Goal: Task Accomplishment & Management: Complete application form

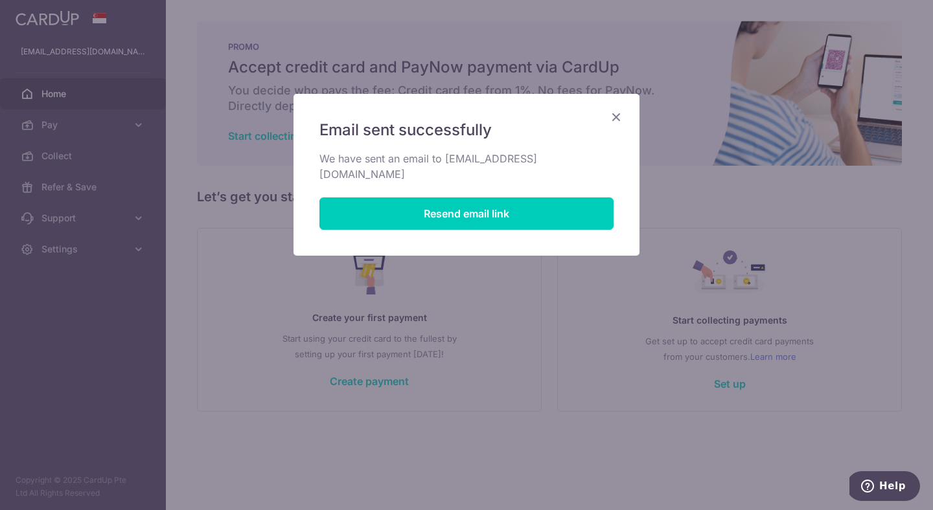
click at [617, 119] on icon "Close" at bounding box center [616, 117] width 16 height 16
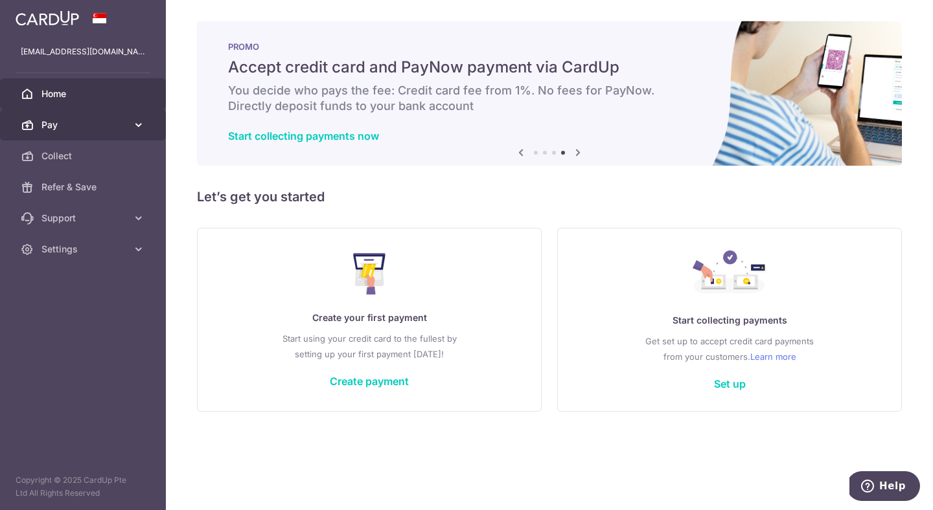
click at [65, 121] on span "Pay" at bounding box center [83, 125] width 85 height 13
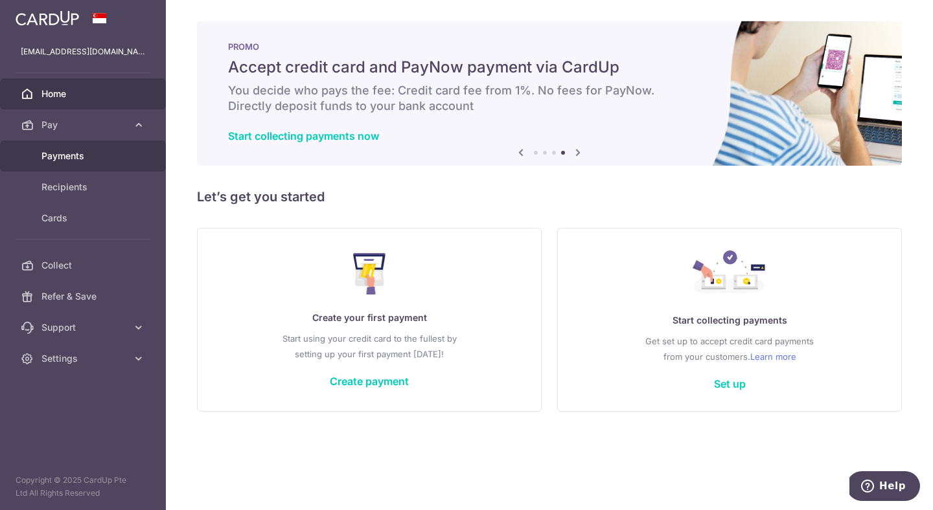
click at [60, 159] on span "Payments" at bounding box center [83, 156] width 85 height 13
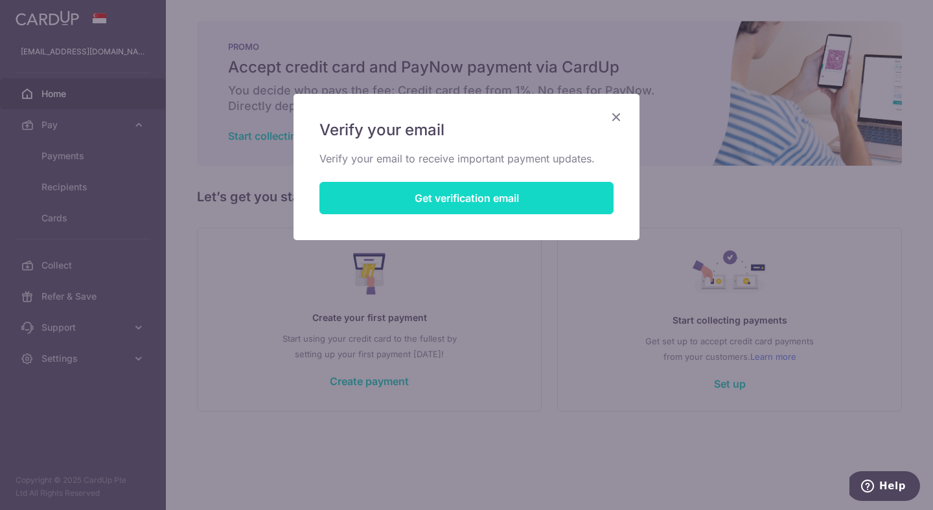
click at [519, 209] on button "Get verification email" at bounding box center [466, 198] width 294 height 32
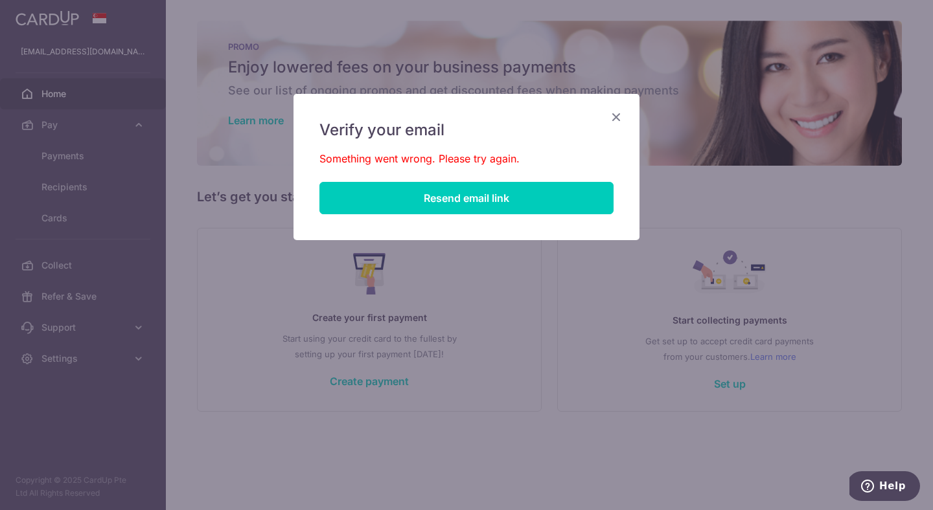
click at [613, 111] on icon "Close" at bounding box center [616, 117] width 16 height 16
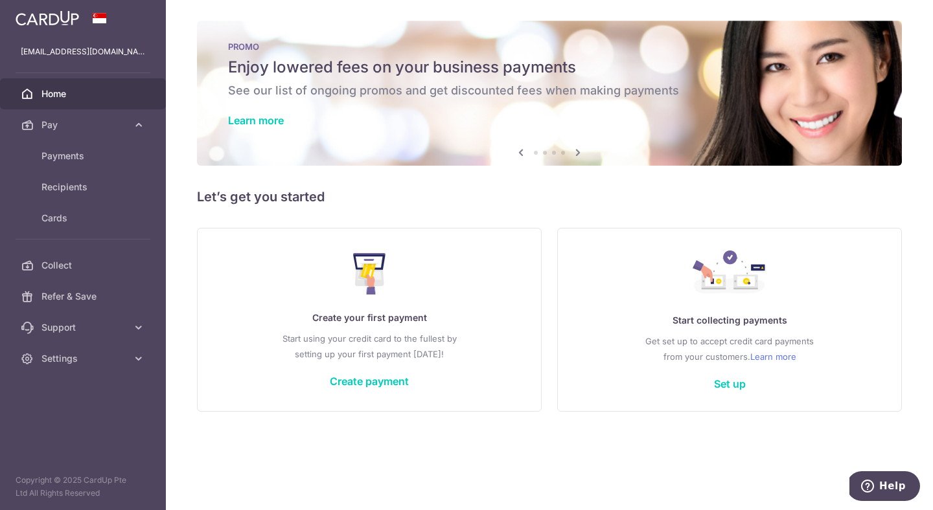
click at [369, 321] on p "Create your first payment" at bounding box center [368, 318] width 291 height 16
click at [366, 290] on img at bounding box center [369, 273] width 33 height 41
click at [71, 148] on link "Payments" at bounding box center [83, 156] width 166 height 31
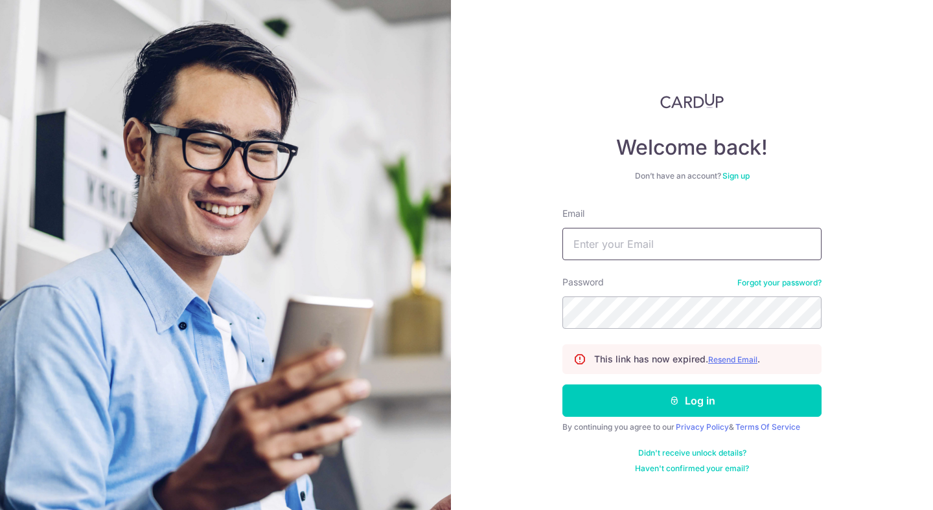
click at [654, 251] on input "Email" at bounding box center [691, 244] width 259 height 32
type input "[EMAIL_ADDRESS][DOMAIN_NAME]"
click at [562, 385] on button "Log in" at bounding box center [691, 401] width 259 height 32
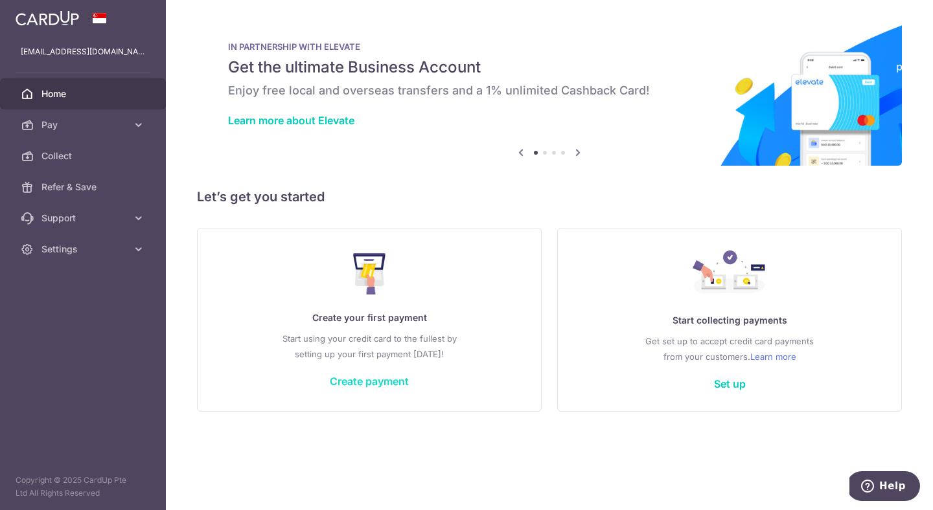
click at [373, 377] on link "Create payment" at bounding box center [369, 381] width 79 height 13
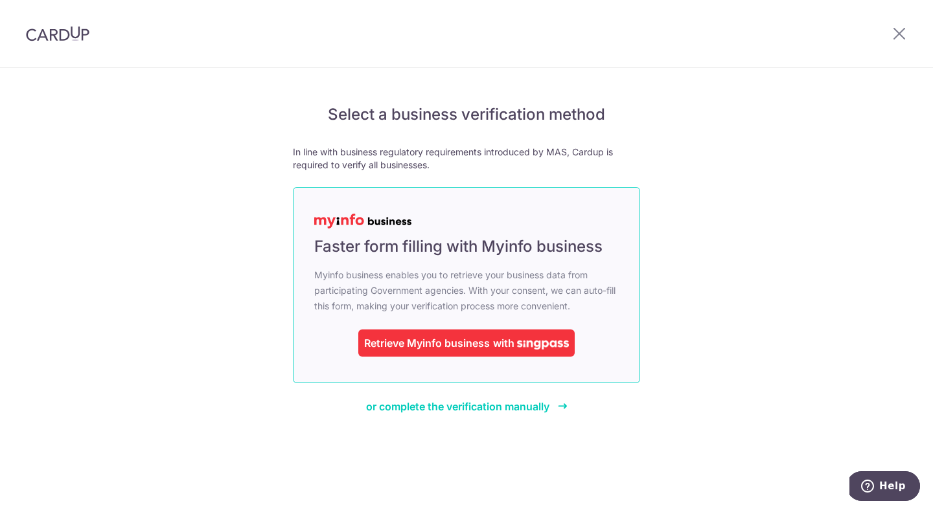
click at [471, 343] on div "Retrieve Myinfo business" at bounding box center [427, 343] width 126 height 16
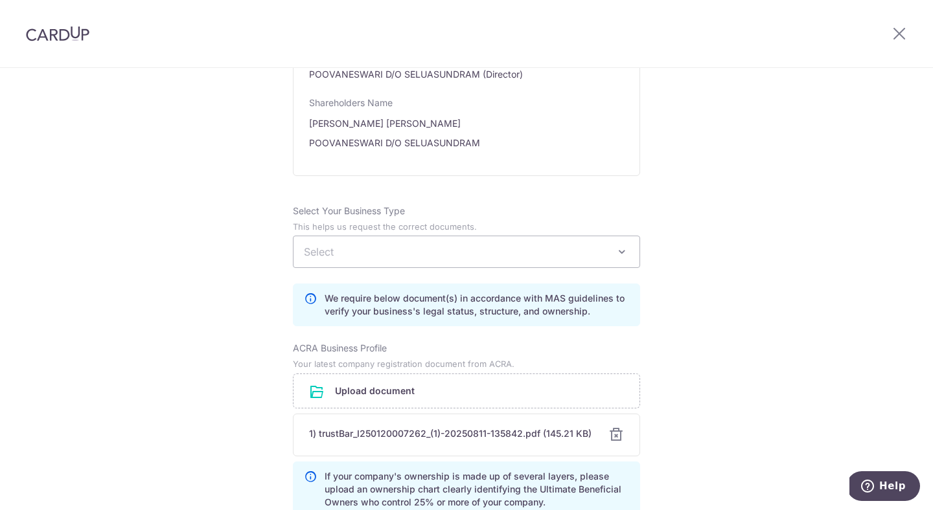
scroll to position [1078, 0]
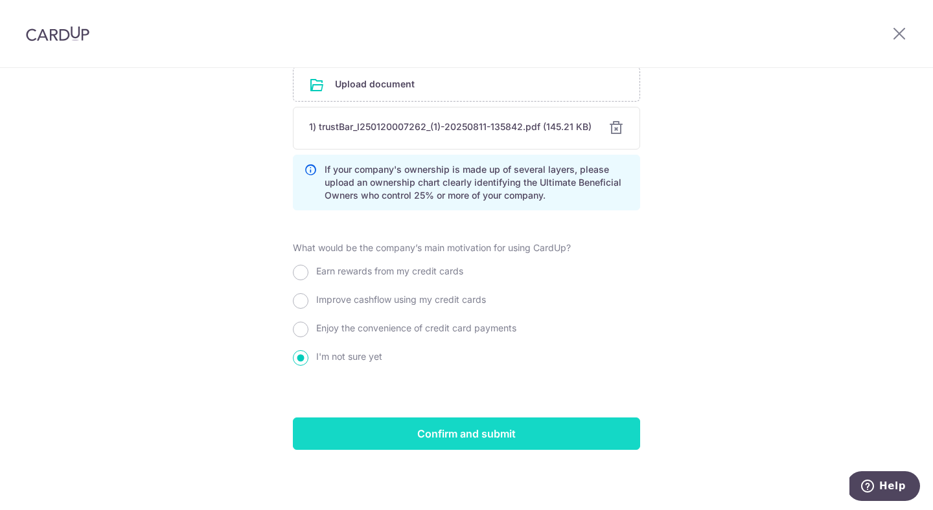
click at [545, 424] on input "Confirm and submit" at bounding box center [466, 434] width 347 height 32
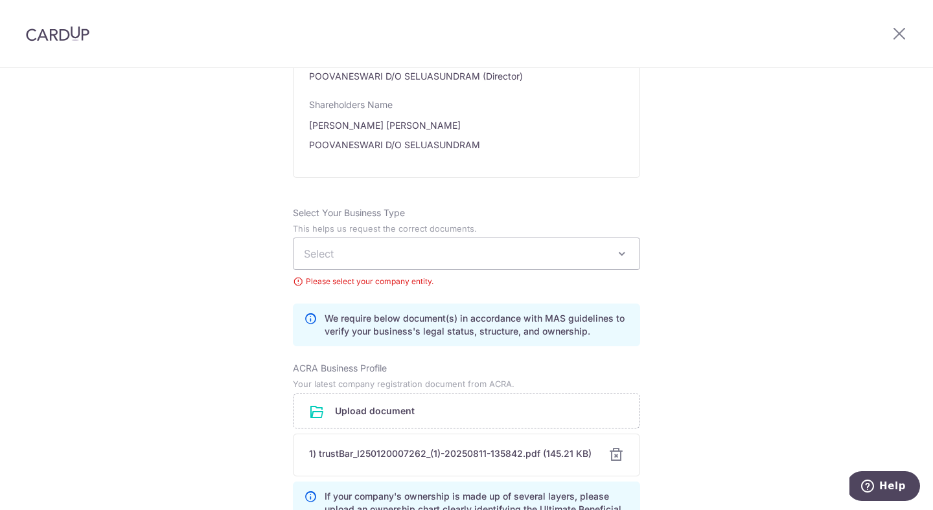
scroll to position [940, 0]
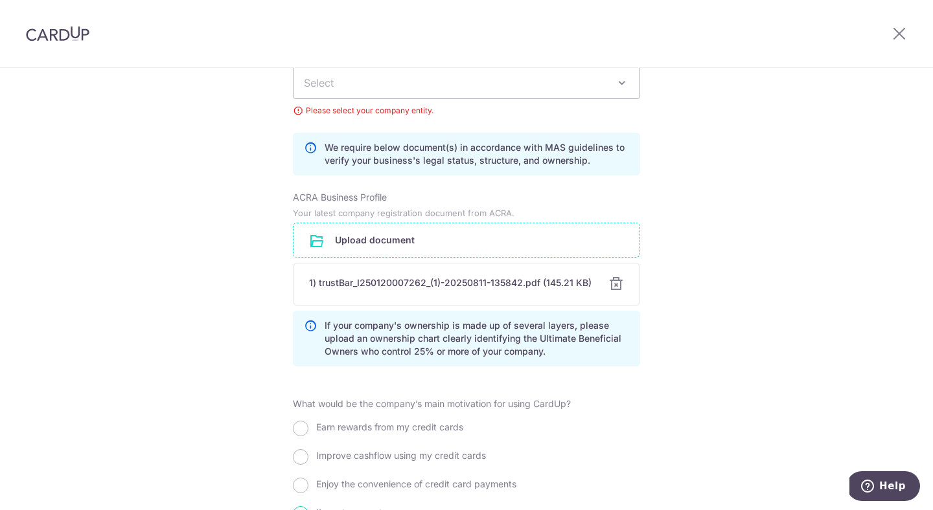
click at [394, 247] on input "file" at bounding box center [466, 240] width 346 height 34
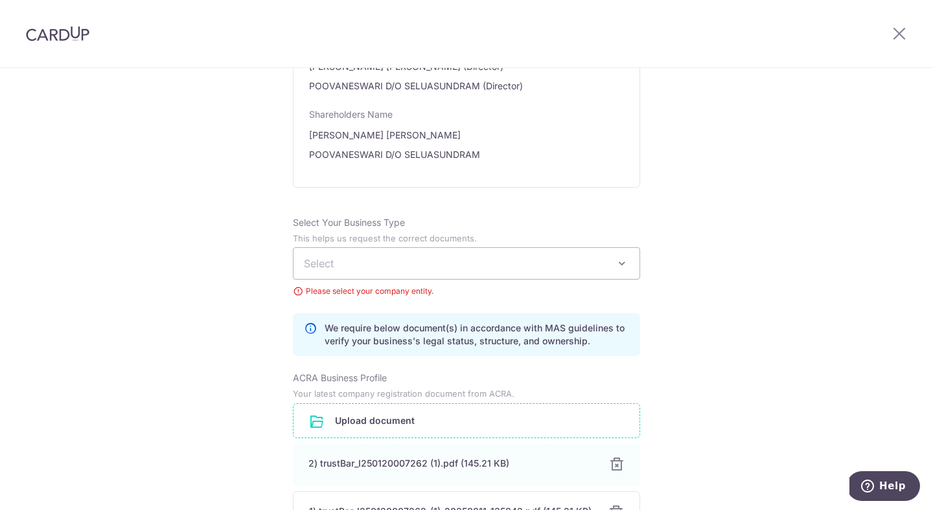
scroll to position [758, 0]
click at [428, 257] on span "Select" at bounding box center [466, 264] width 346 height 31
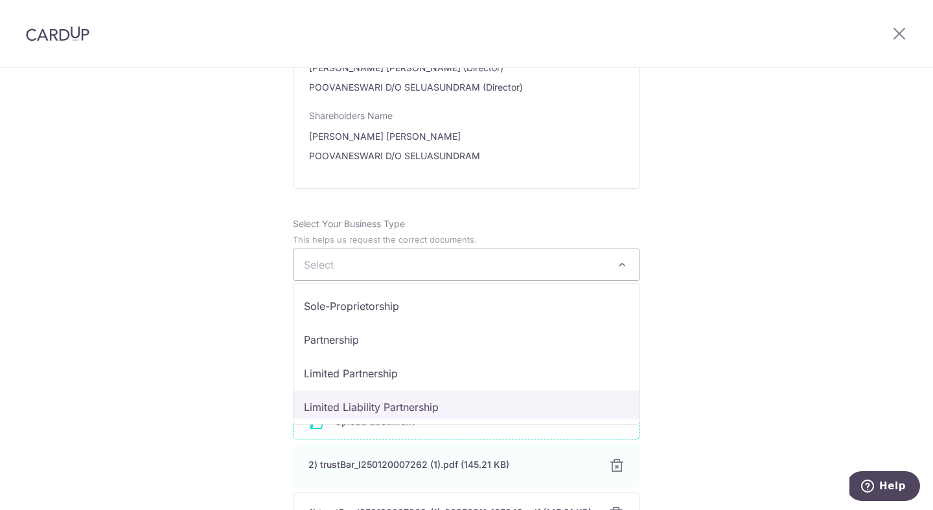
select select "Limited Liability Partnership"
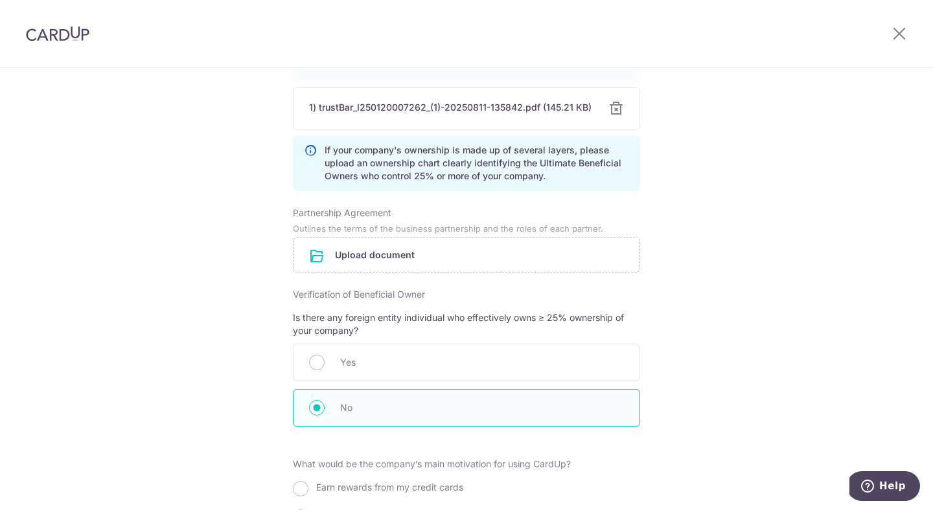
scroll to position [1380, 0]
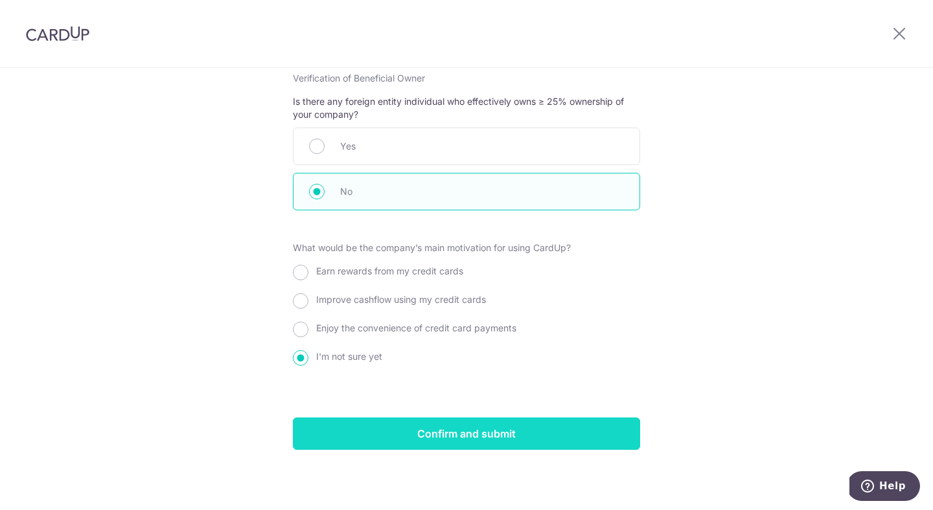
click at [538, 431] on input "Confirm and submit" at bounding box center [466, 434] width 347 height 32
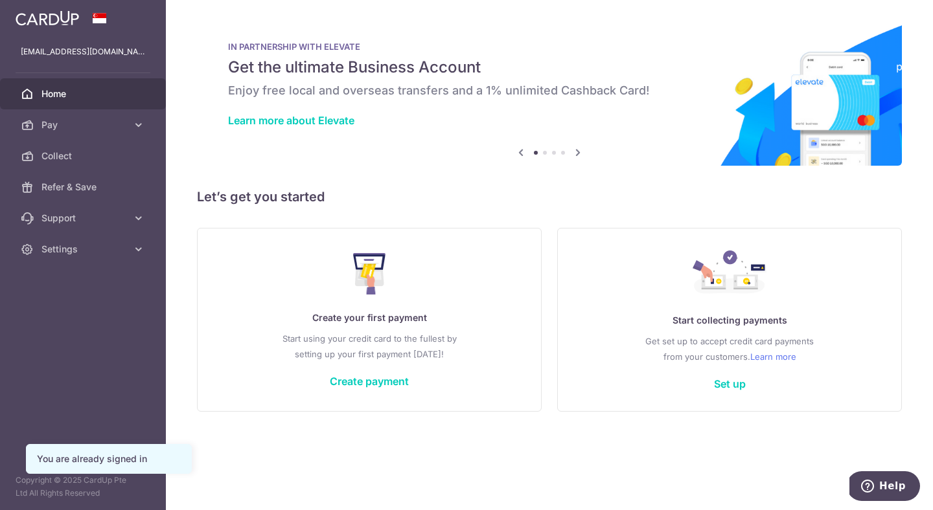
click at [103, 457] on div "You are already signed in" at bounding box center [109, 459] width 144 height 13
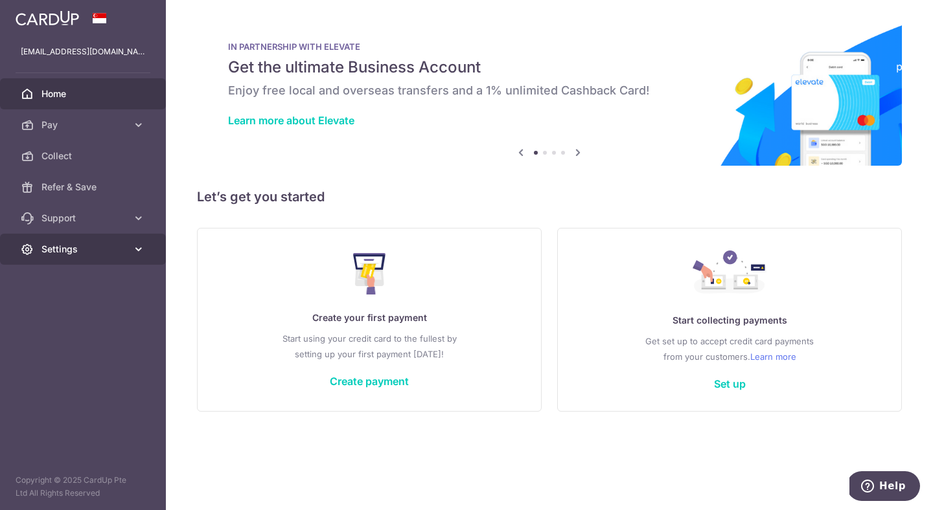
click at [130, 240] on link "Settings" at bounding box center [83, 249] width 166 height 31
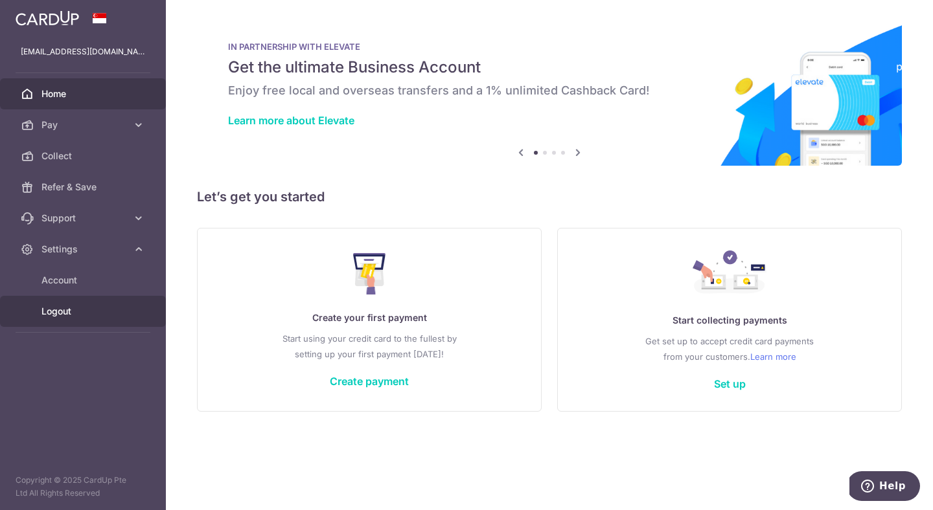
click at [95, 317] on span "Logout" at bounding box center [83, 311] width 85 height 13
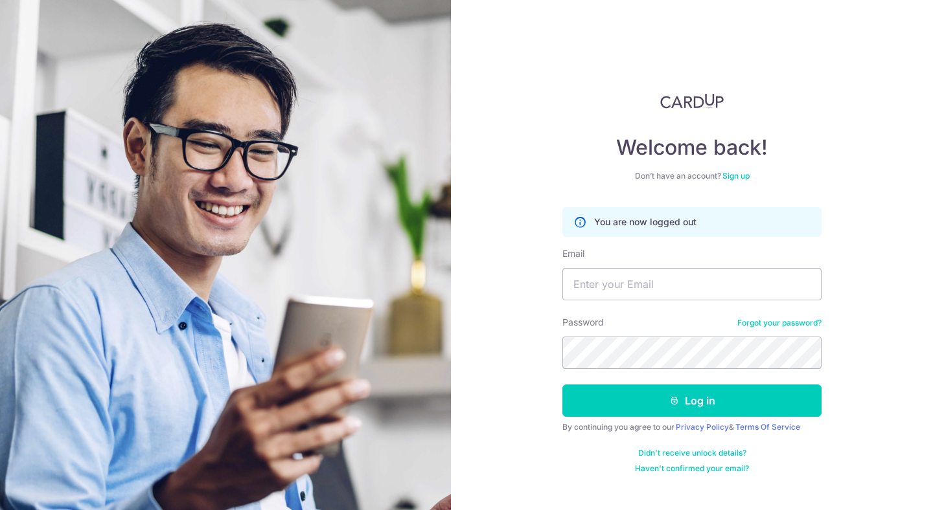
click at [742, 179] on link "Sign up" at bounding box center [735, 176] width 27 height 10
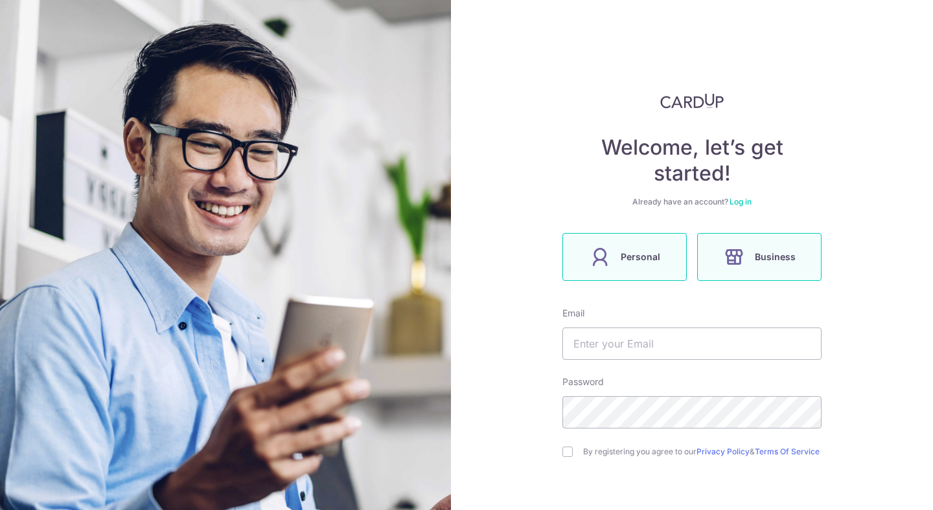
click at [611, 241] on label "Personal" at bounding box center [624, 257] width 124 height 48
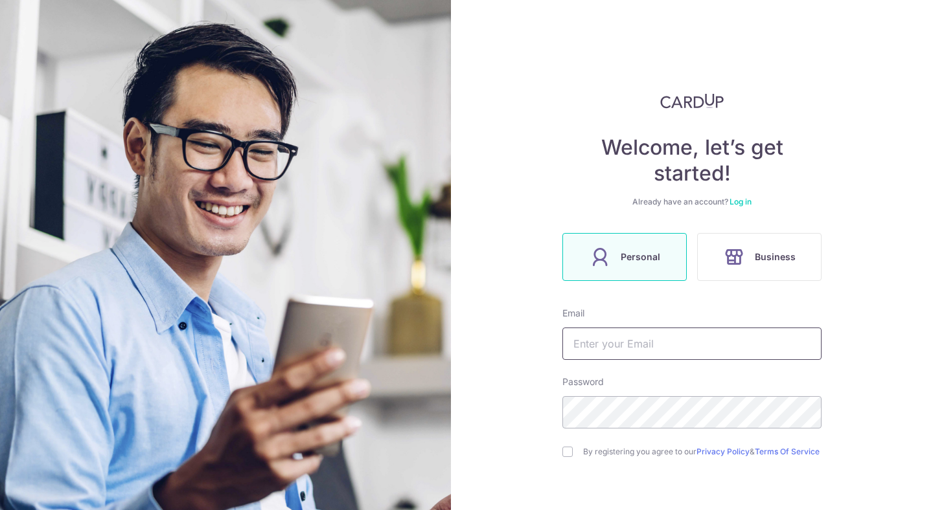
click at [598, 348] on input "text" at bounding box center [691, 344] width 259 height 32
click at [830, 418] on div "Welcome, let’s get started! Already have an account? Log in Personal Business E…" at bounding box center [692, 255] width 482 height 510
click at [661, 348] on input "text" at bounding box center [691, 344] width 259 height 32
click at [846, 440] on div "Welcome, let’s get started! Already have an account? Log in Personal Business E…" at bounding box center [692, 255] width 482 height 510
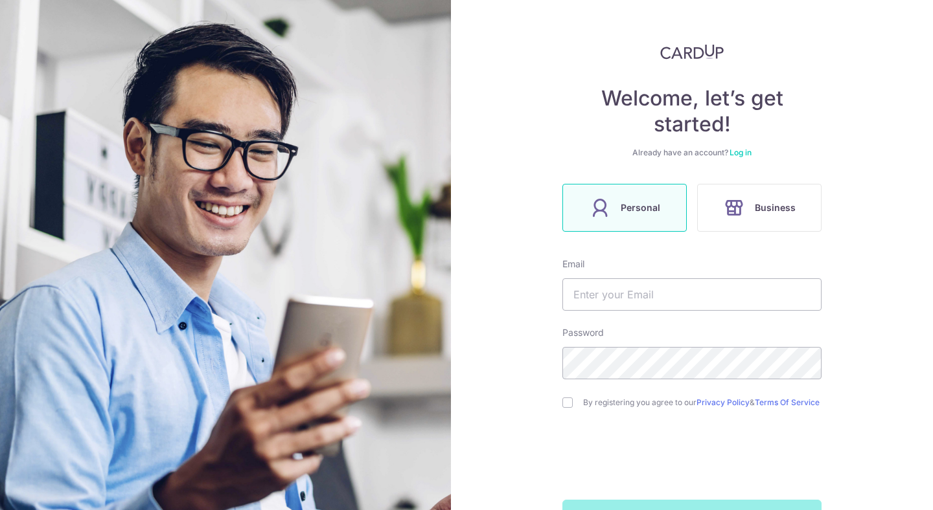
scroll to position [47, 0]
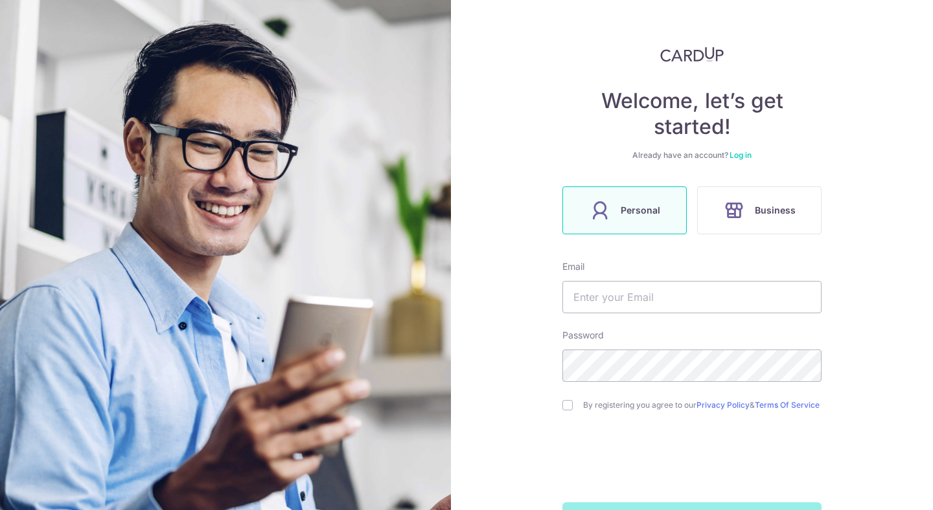
click at [654, 203] on span "Personal" at bounding box center [640, 211] width 40 height 16
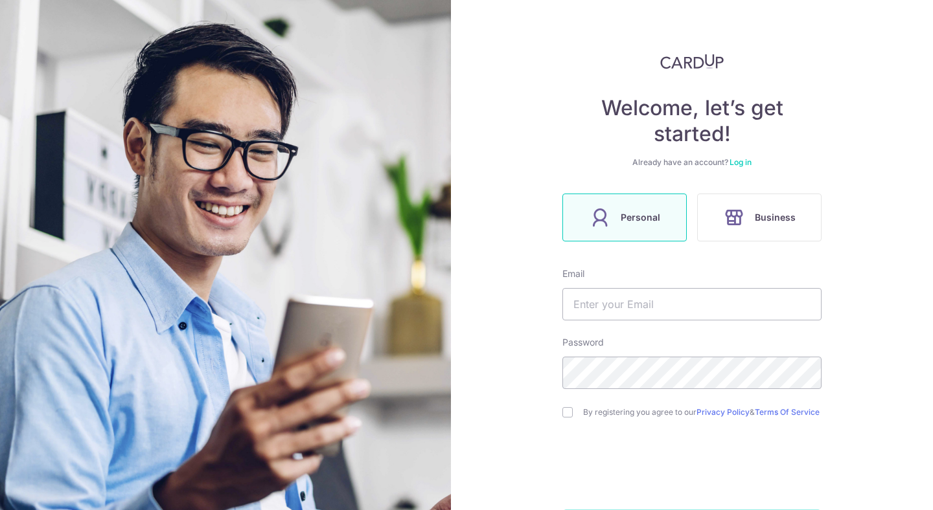
scroll to position [46, 0]
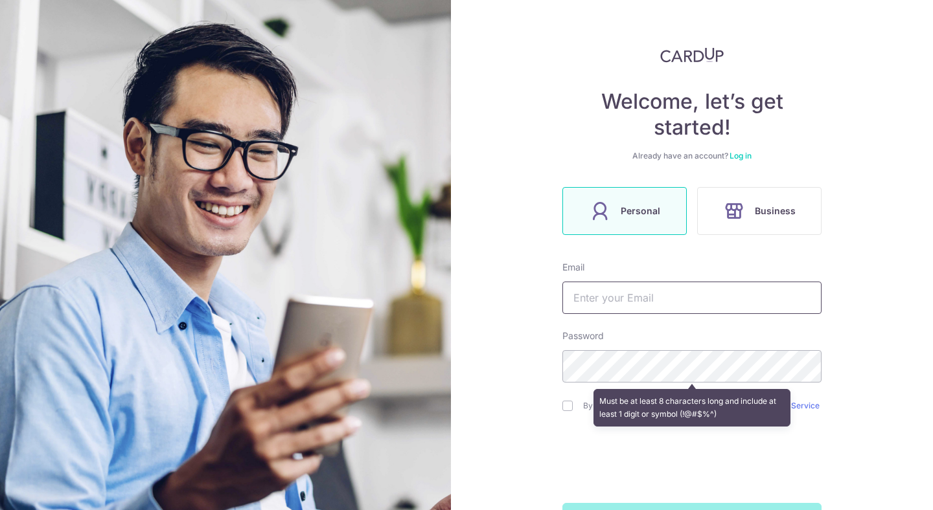
click at [608, 292] on input "text" at bounding box center [691, 298] width 259 height 32
type input "karabensley@gmail.com"
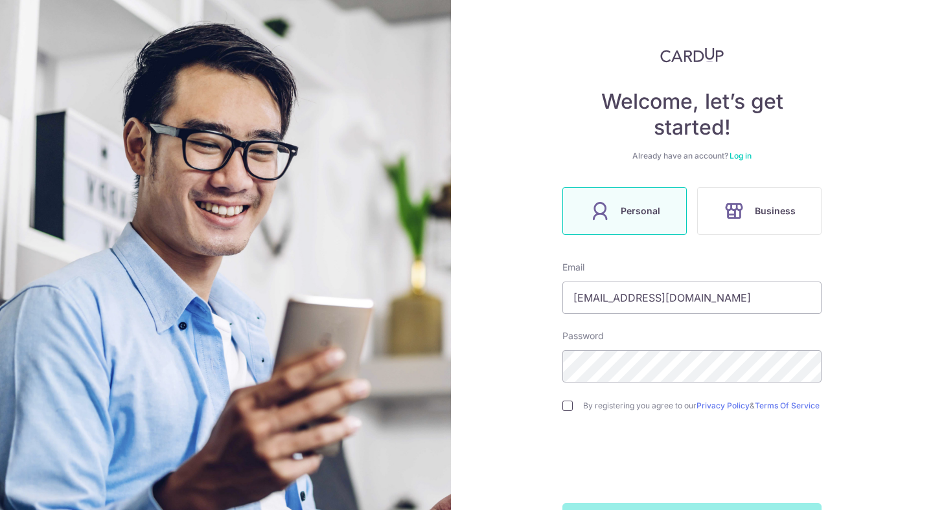
click at [571, 409] on input "checkbox" at bounding box center [567, 406] width 10 height 10
checkbox input "true"
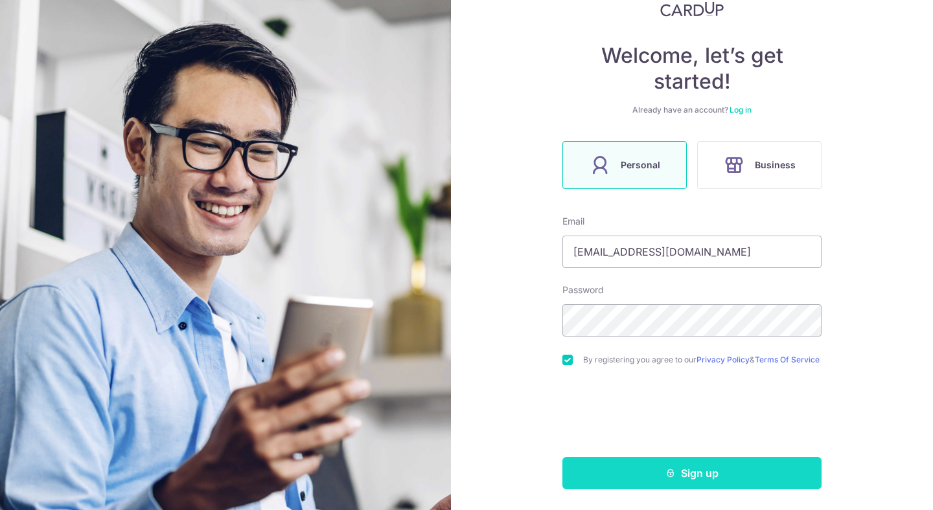
click at [769, 475] on button "Sign up" at bounding box center [691, 473] width 259 height 32
